Goal: Task Accomplishment & Management: Use online tool/utility

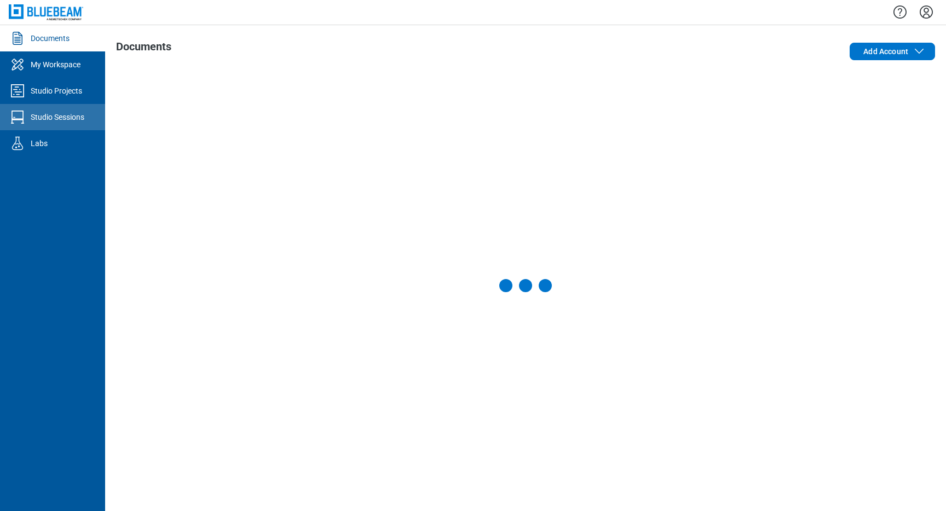
click at [22, 114] on icon "Studio Sessions" at bounding box center [18, 117] width 18 height 18
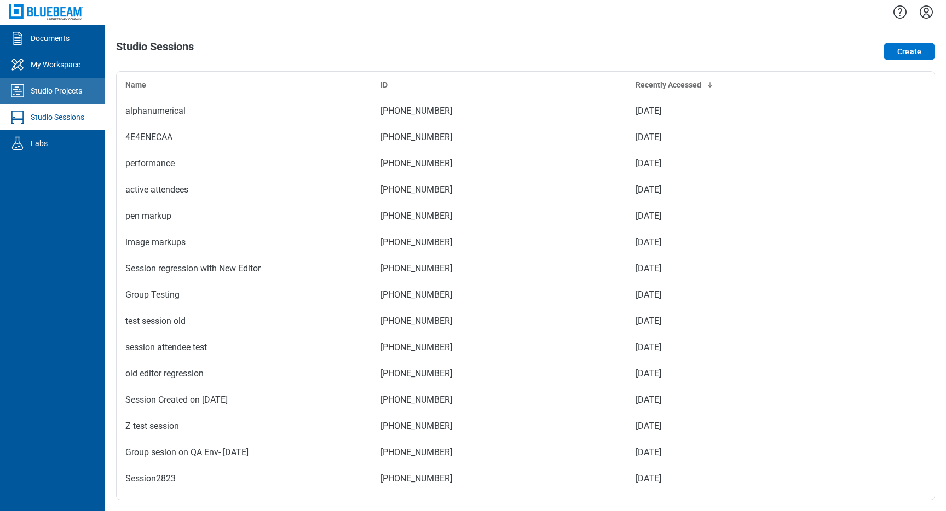
click at [16, 92] on icon "Studio Projects" at bounding box center [17, 90] width 13 height 13
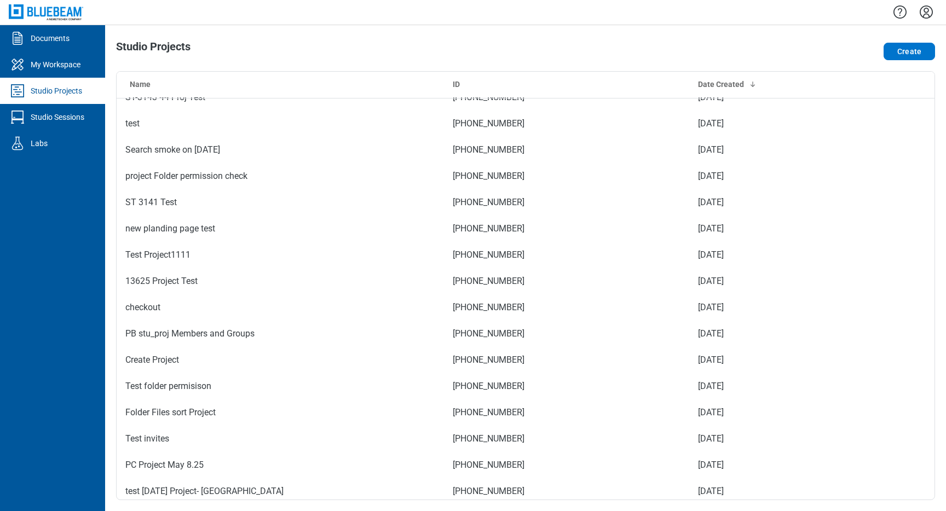
scroll to position [752, 0]
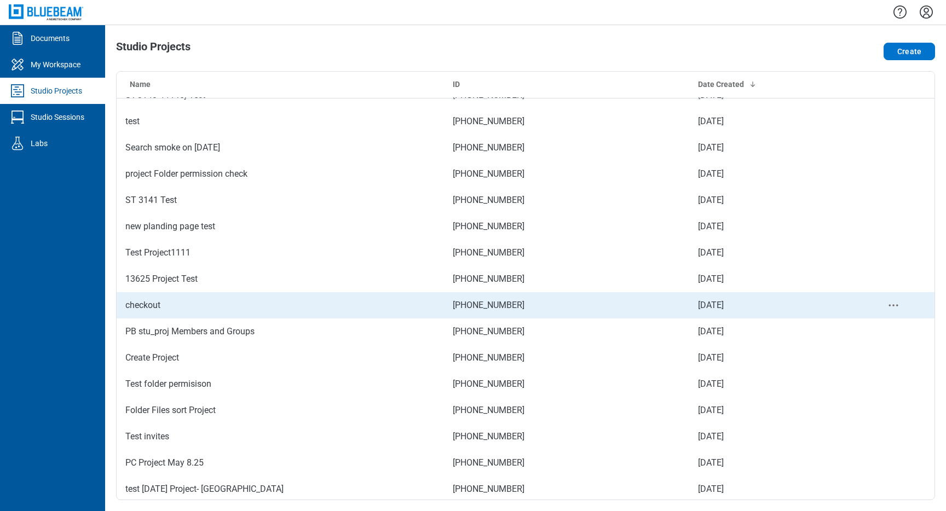
click at [154, 308] on td "checkout" at bounding box center [280, 305] width 327 height 26
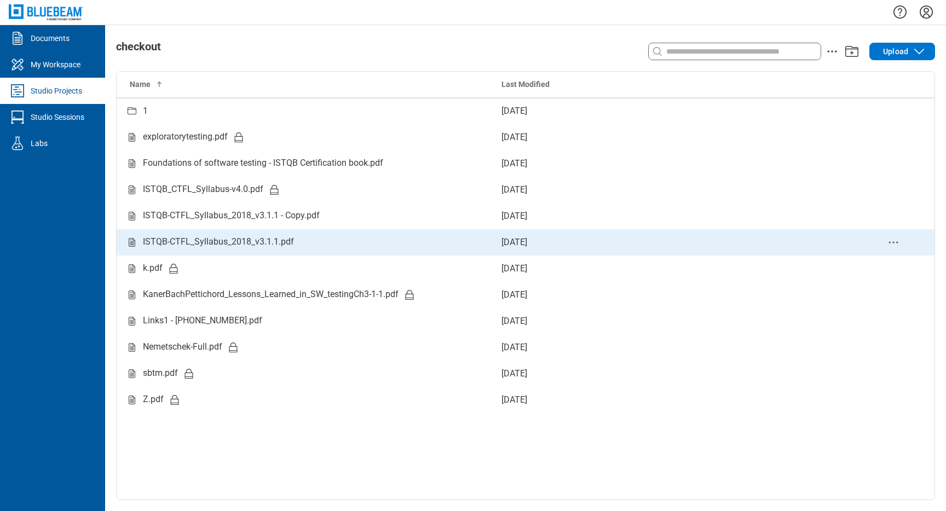
click at [255, 243] on div "ISTQB-CTFL_Syllabus_2018_v3.1.1.pdf" at bounding box center [218, 242] width 151 height 14
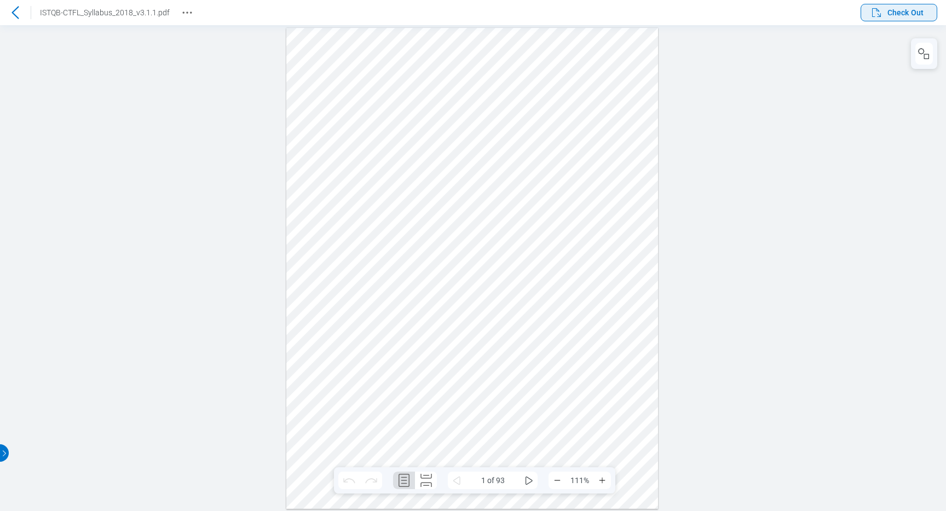
click at [898, 17] on span "Check Out" at bounding box center [906, 12] width 36 height 11
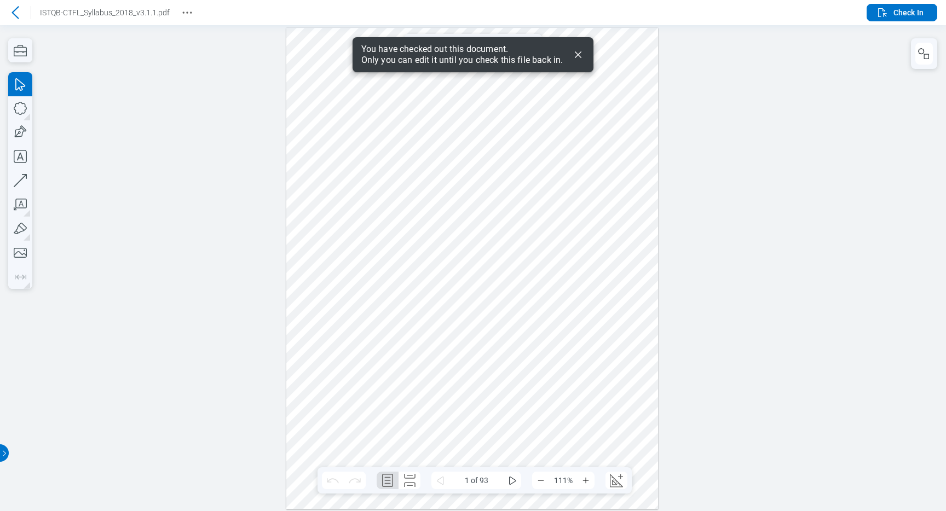
click at [487, 250] on div at bounding box center [472, 267] width 372 height 481
drag, startPoint x: 578, startPoint y: 143, endPoint x: 608, endPoint y: 165, distance: 36.8
click at [608, 165] on div at bounding box center [472, 267] width 372 height 481
click at [584, 345] on div at bounding box center [472, 267] width 372 height 481
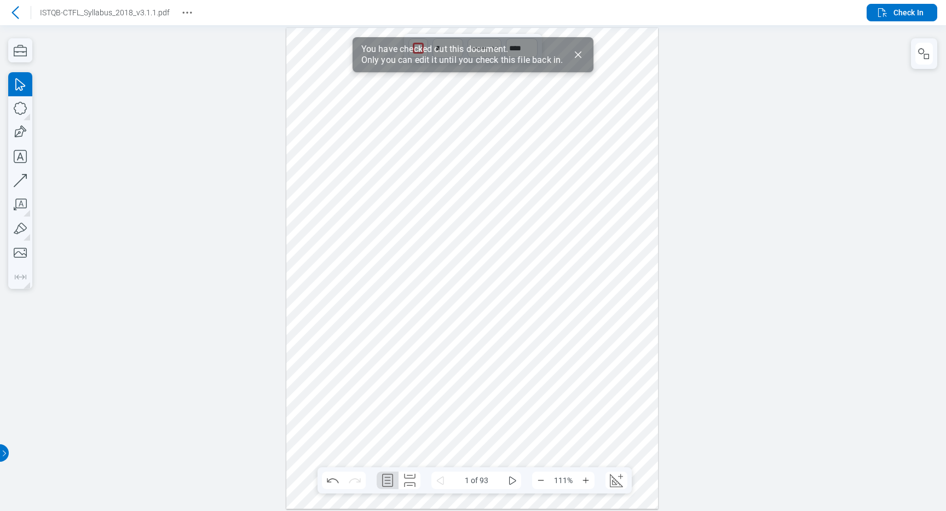
drag, startPoint x: 586, startPoint y: 348, endPoint x: 594, endPoint y: 411, distance: 63.4
click at [594, 411] on div at bounding box center [472, 267] width 372 height 481
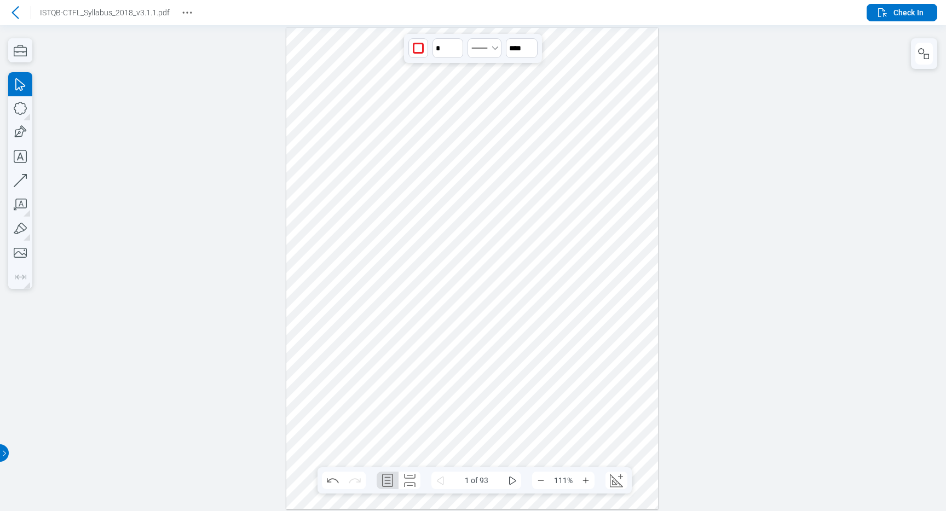
drag, startPoint x: 424, startPoint y: 384, endPoint x: 411, endPoint y: 329, distance: 57.0
click at [411, 329] on div at bounding box center [472, 267] width 372 height 481
click at [401, 333] on div at bounding box center [472, 267] width 372 height 481
click at [911, 15] on span "Check In" at bounding box center [909, 12] width 30 height 11
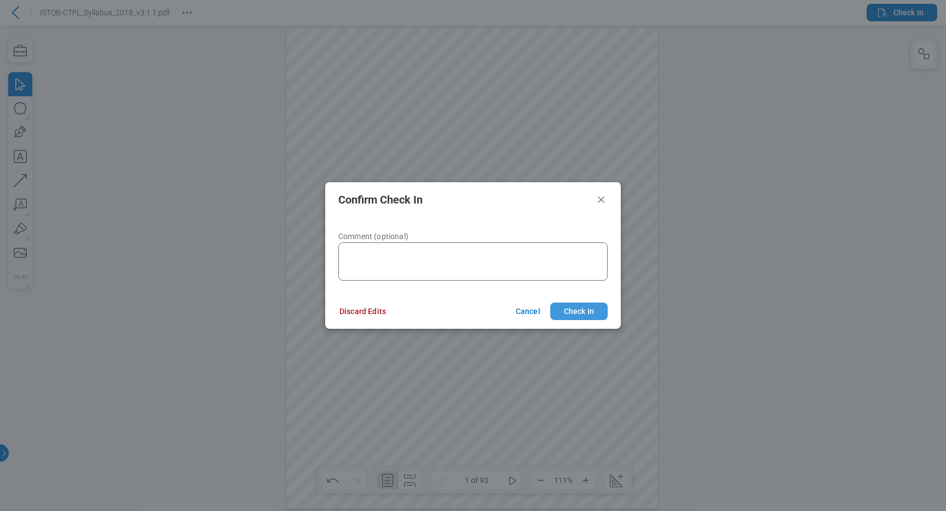
click at [597, 314] on button "Check In" at bounding box center [579, 312] width 58 height 18
